Goal: Navigation & Orientation: Find specific page/section

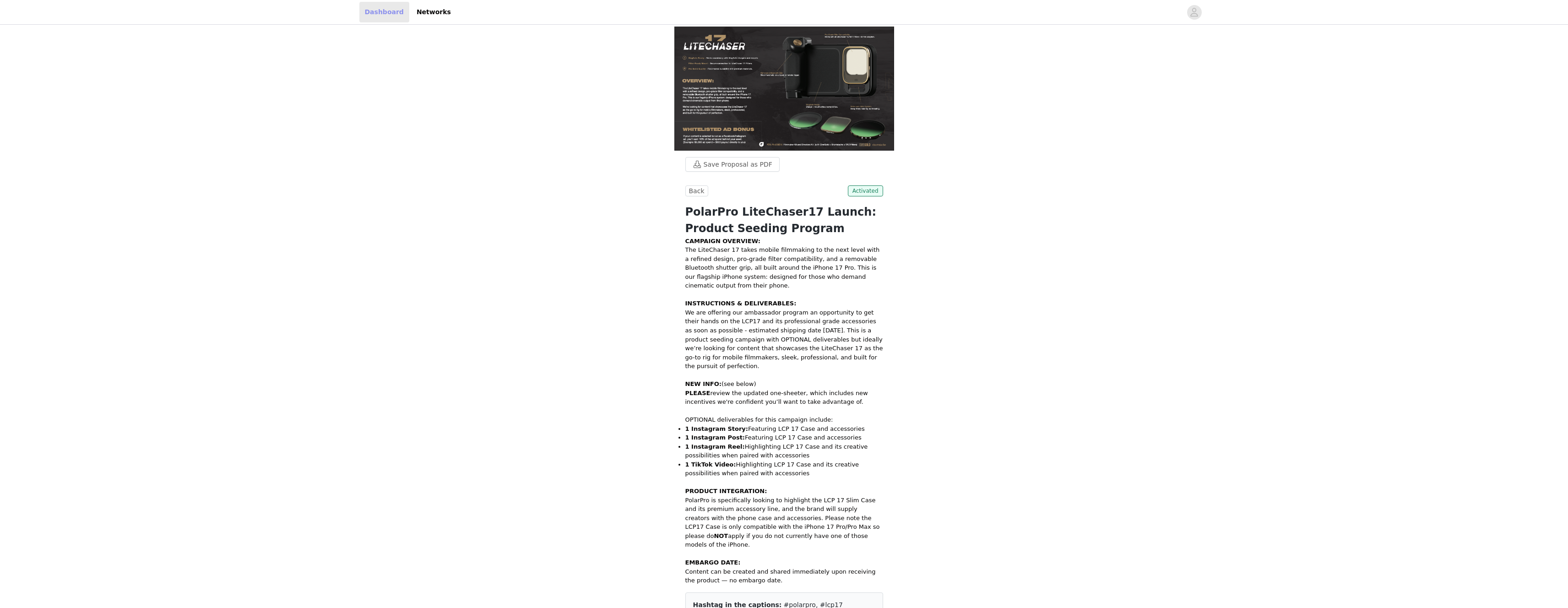
click at [373, 13] on link "Dashboard" at bounding box center [384, 12] width 50 height 21
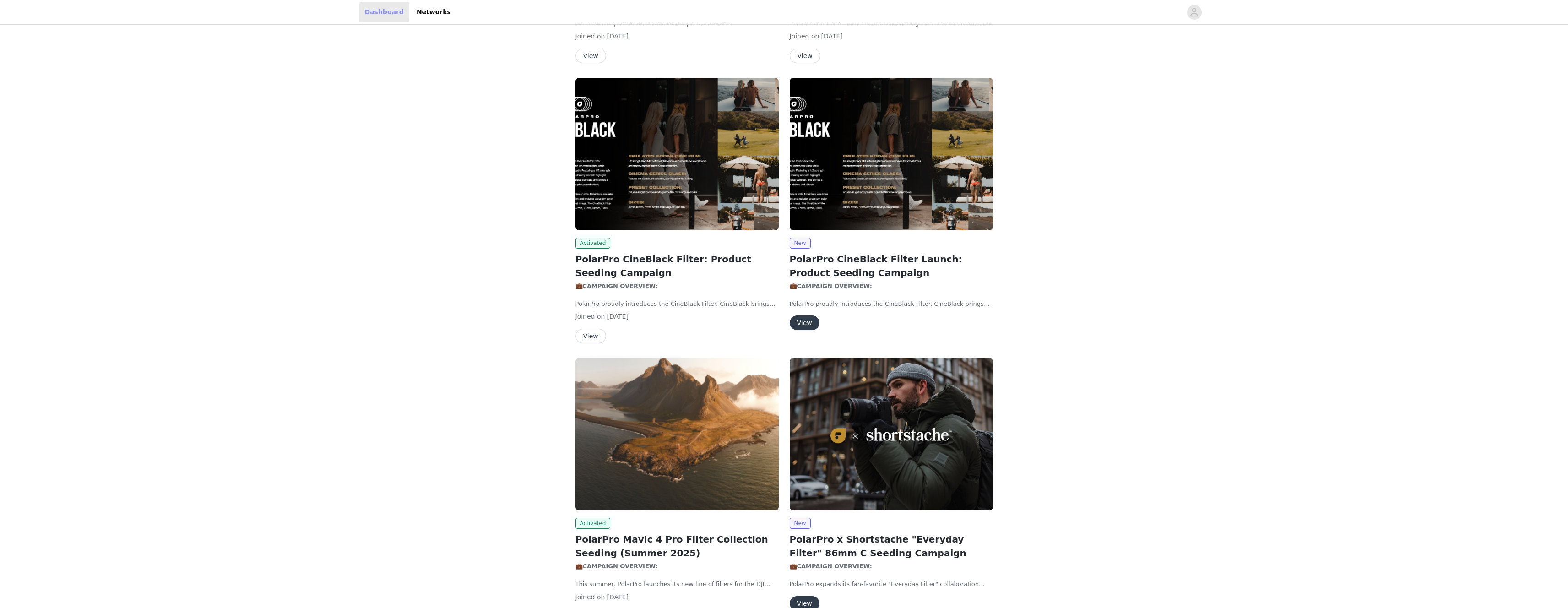
scroll to position [423, 0]
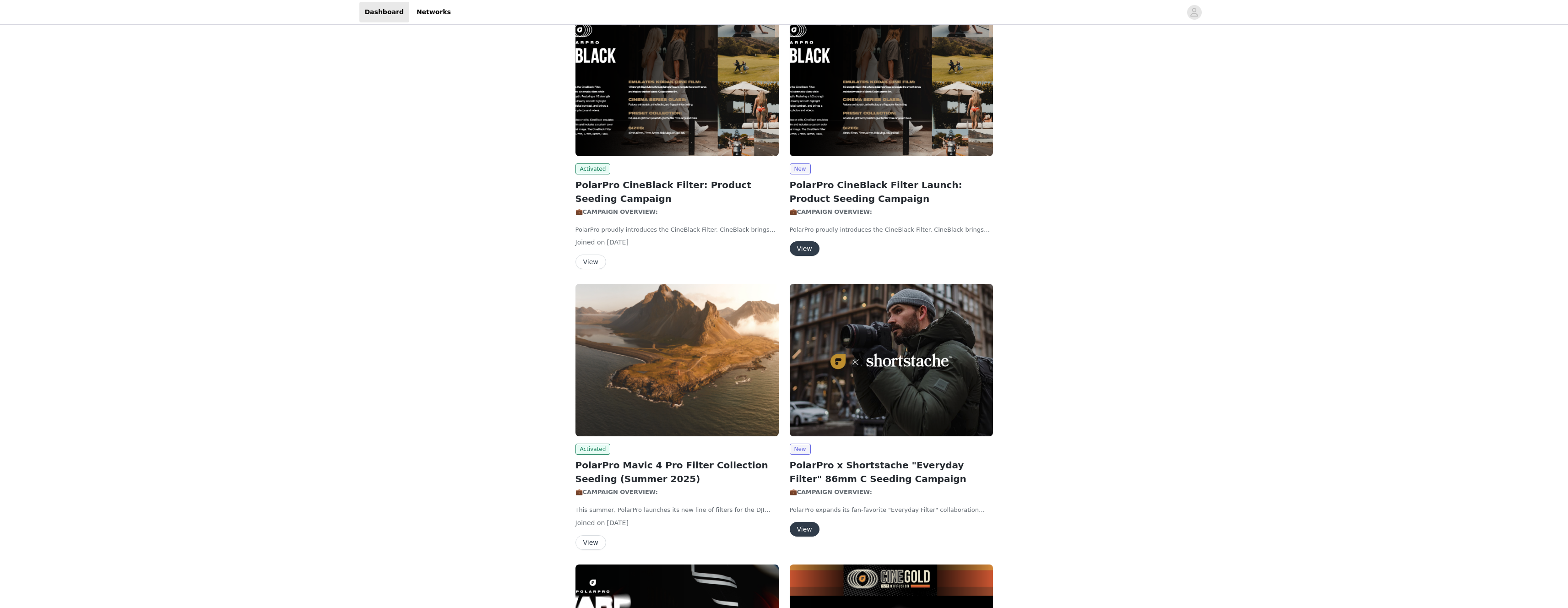
click at [584, 263] on button "View" at bounding box center [590, 262] width 30 height 15
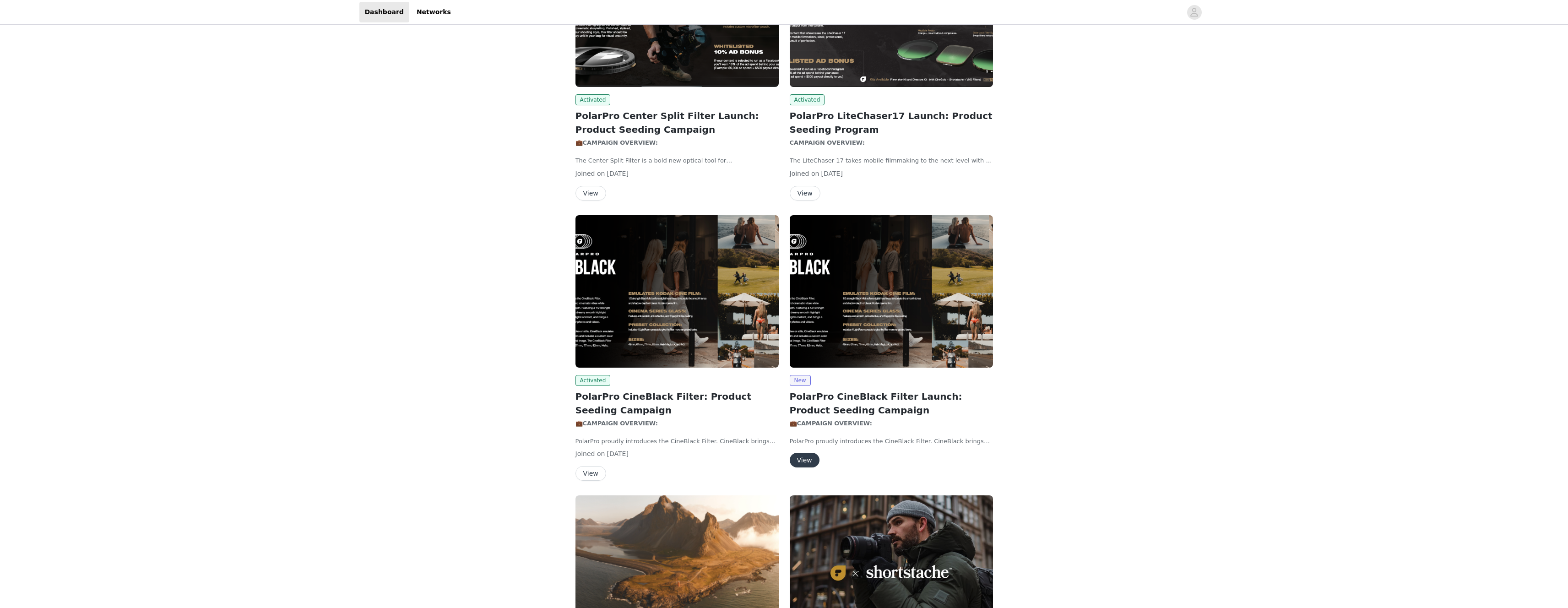
scroll to position [0, 0]
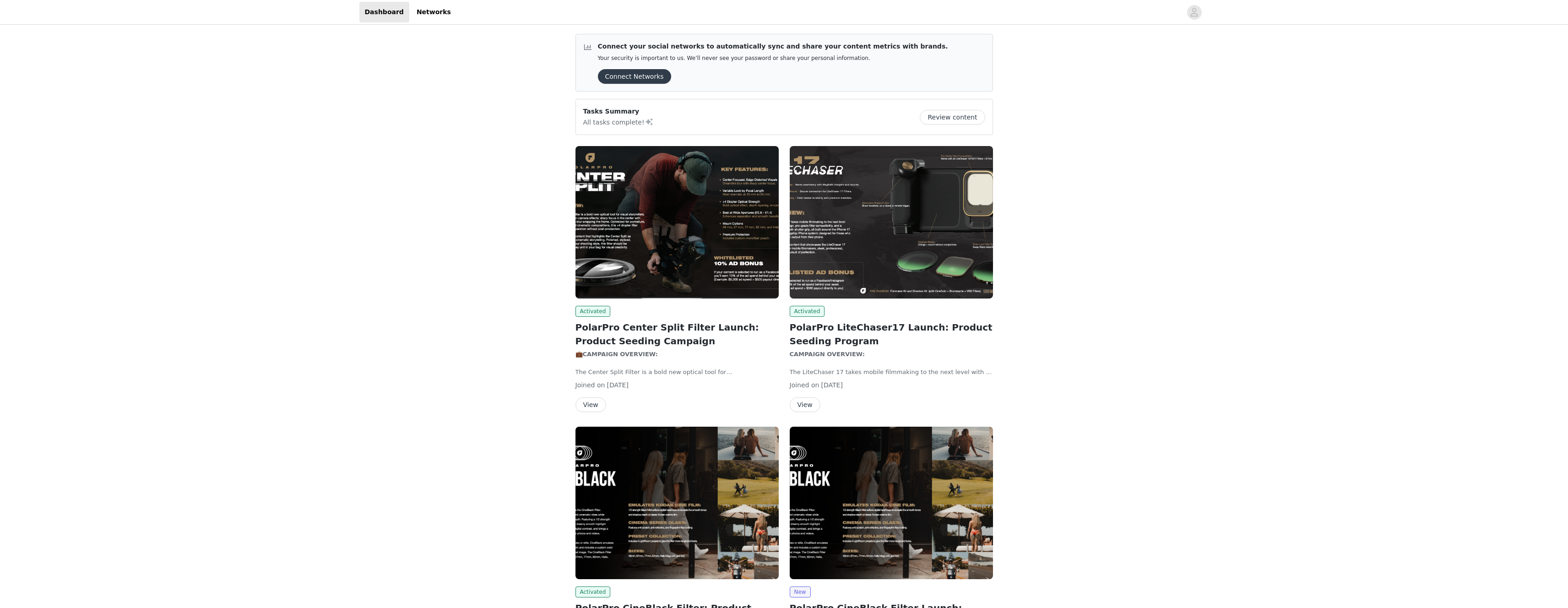
click at [807, 402] on button "View" at bounding box center [805, 405] width 30 height 15
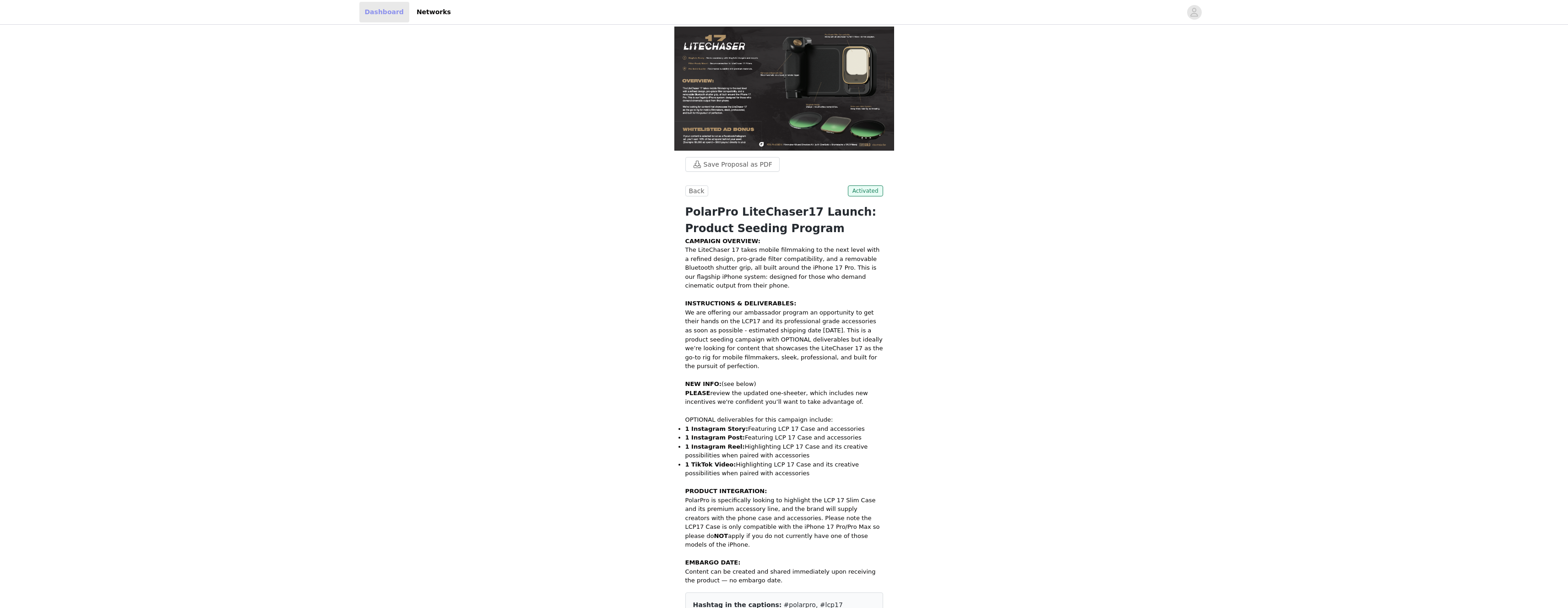
click at [395, 14] on link "Dashboard" at bounding box center [384, 12] width 50 height 21
